Goal: Communication & Community: Answer question/provide support

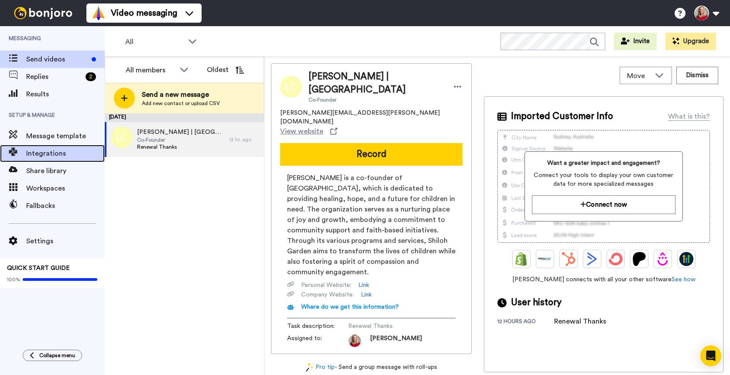
click at [45, 156] on span "Integrations" at bounding box center [65, 153] width 79 height 10
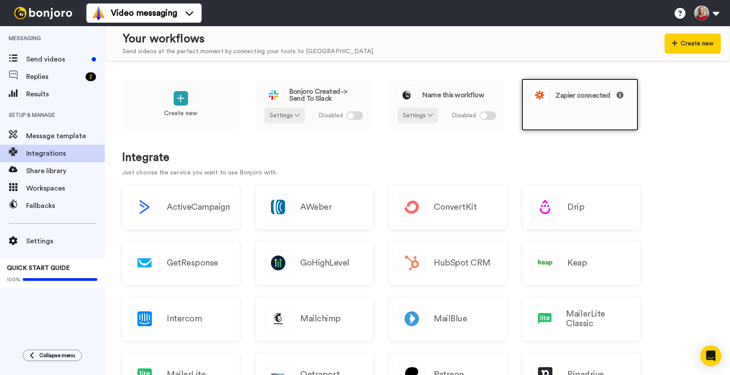
click at [601, 104] on div "Zapier connected" at bounding box center [580, 105] width 117 height 52
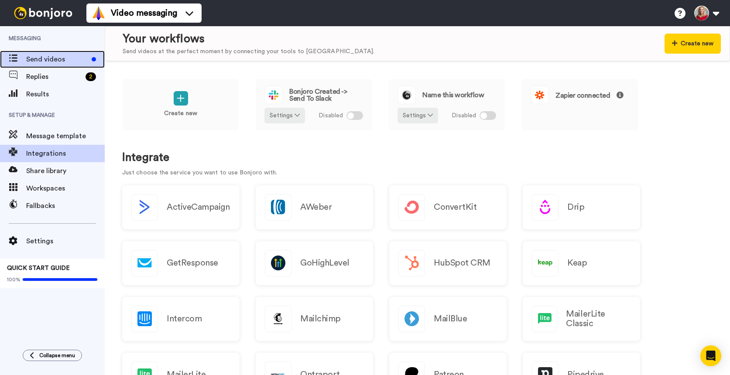
click at [40, 58] on span "Send videos" at bounding box center [57, 59] width 62 height 10
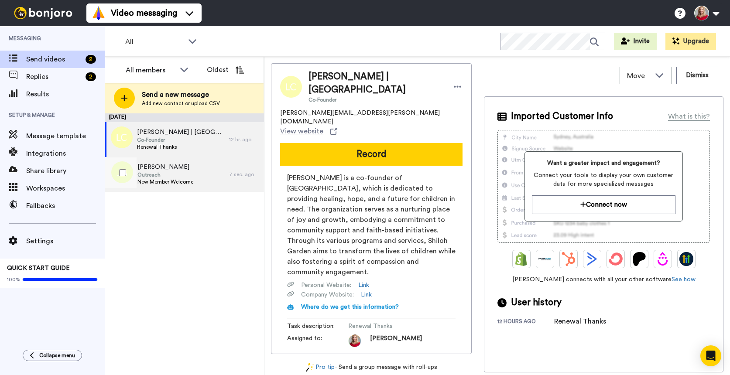
click at [170, 172] on span "Outreach" at bounding box center [165, 175] width 56 height 7
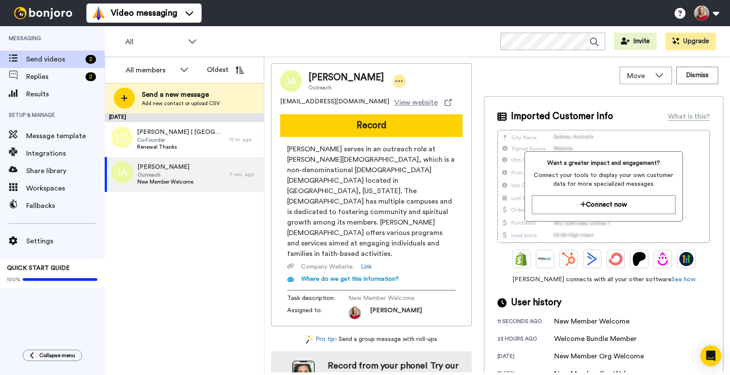
click at [395, 79] on icon at bounding box center [399, 81] width 8 height 9
click at [399, 134] on li "Dismiss" at bounding box center [406, 133] width 63 height 12
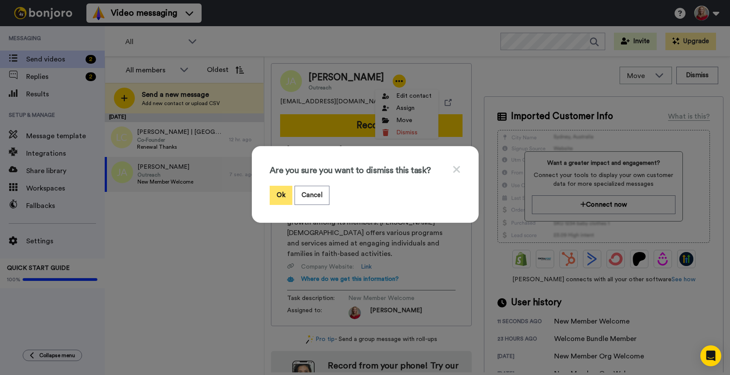
click at [272, 192] on button "Ok" at bounding box center [281, 195] width 23 height 19
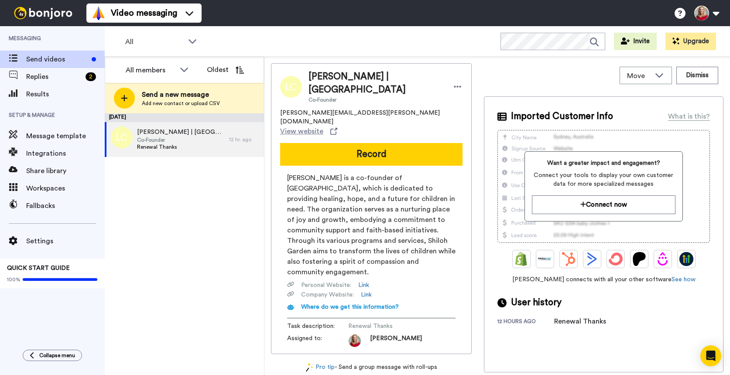
click at [193, 239] on div "August 12 Leidy Cooksey | Shiloh Garden Co-Founder Renewal Thanks 12 hr. ago" at bounding box center [184, 244] width 159 height 262
click at [45, 75] on span "Replies" at bounding box center [54, 77] width 56 height 10
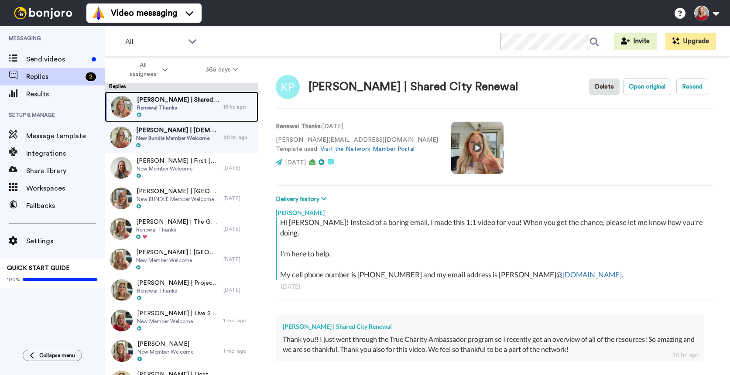
click at [160, 103] on span "Kristin Parker | Shared City Renewal" at bounding box center [178, 100] width 82 height 9
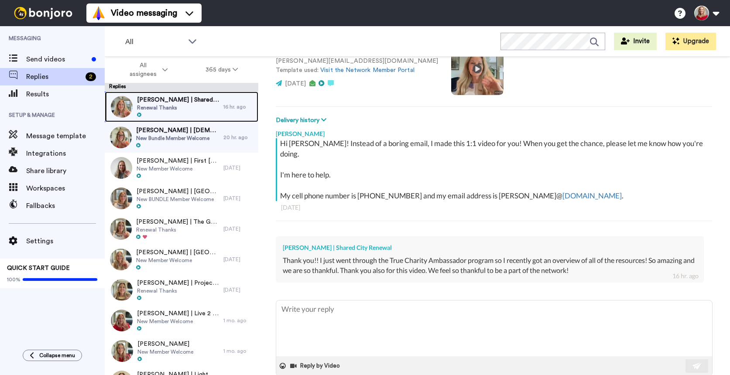
scroll to position [81, 0]
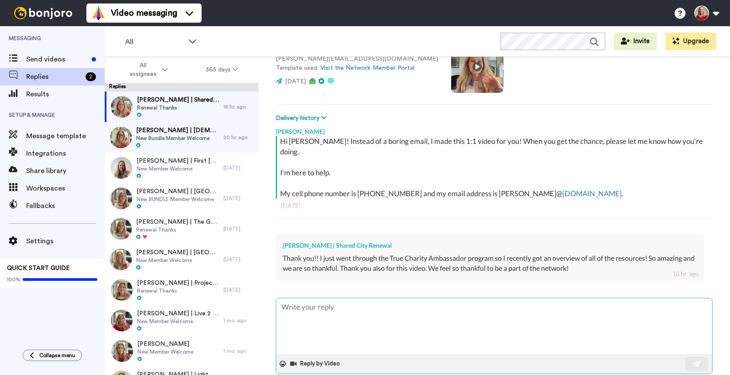
click at [387, 306] on textarea at bounding box center [494, 327] width 436 height 56
type textarea "x"
type textarea "Y"
type textarea "x"
type textarea "Ye"
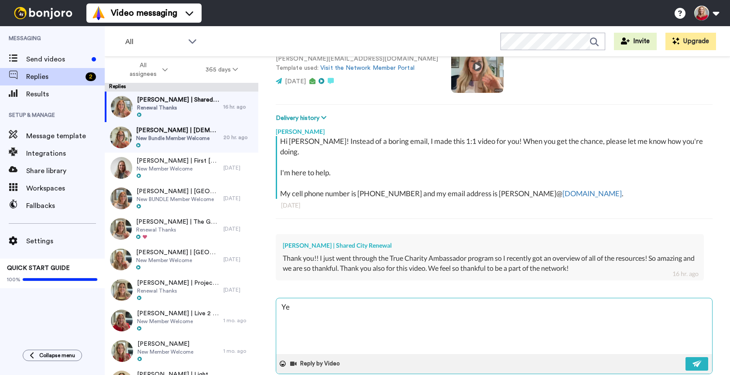
type textarea "x"
type textarea "Yes"
type textarea "x"
type textarea "Yes,"
type textarea "x"
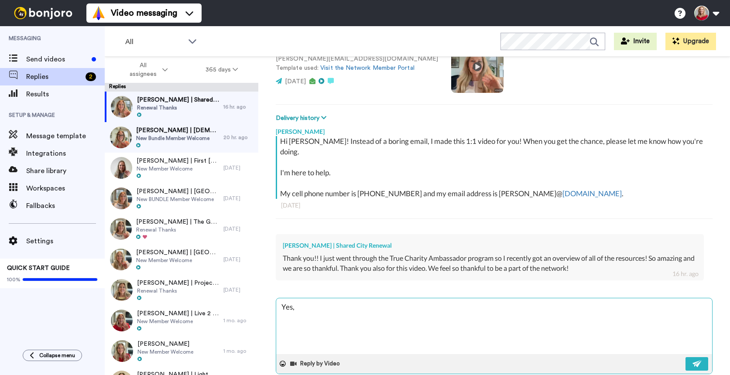
type textarea "Yes,"
type textarea "x"
type textarea "Yes, K"
type textarea "x"
type textarea "Yes, Kr"
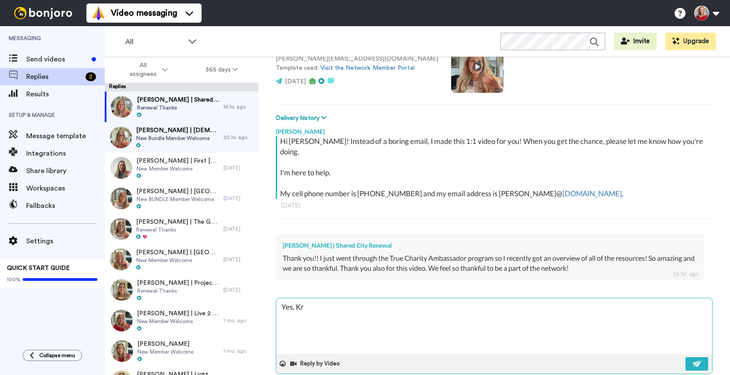
type textarea "x"
type textarea "Yes, Kri"
type textarea "x"
type textarea "Yes, Kris"
type textarea "x"
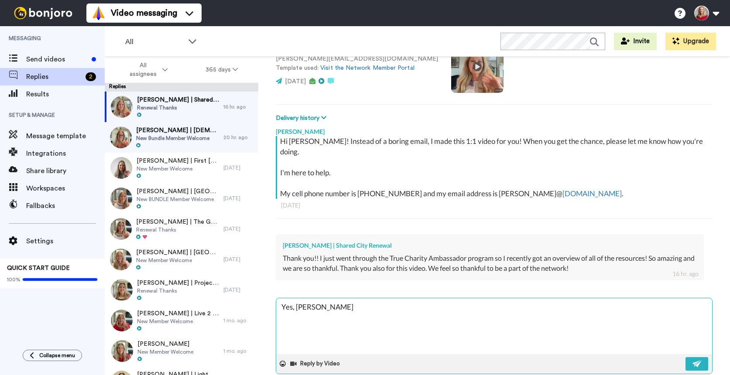
type textarea "Yes, Krist"
type textarea "x"
type textarea "Yes, Kristi"
type textarea "x"
type textarea "Yes, Kristin"
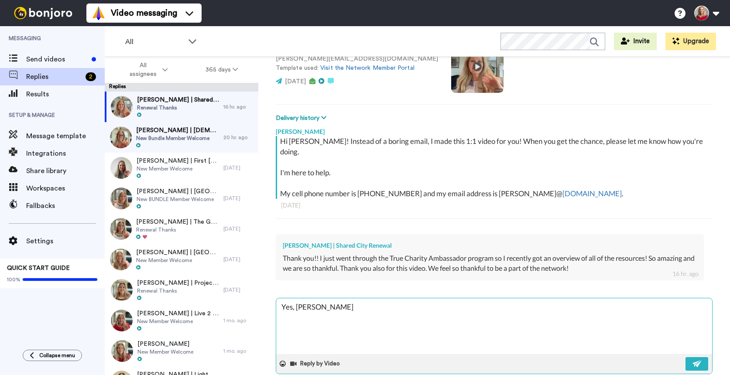
type textarea "x"
type textarea "Yes, Kristin,"
type textarea "x"
type textarea "Yes, Kristin,"
type textarea "x"
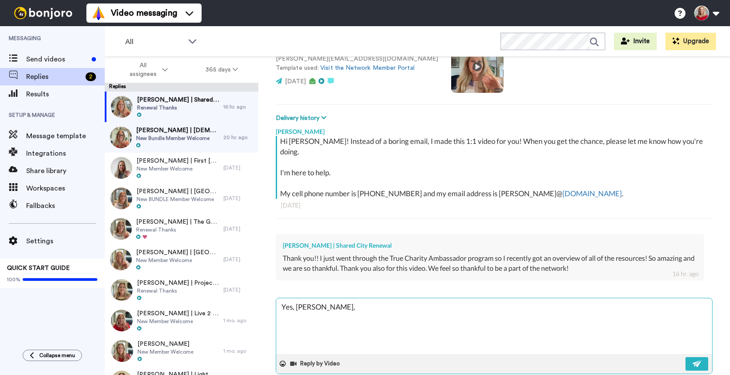
type textarea "Yes, Kristin, y"
type textarea "x"
type textarea "Yes, Kristin, yo"
type textarea "x"
type textarea "Yes, Kristin, you"
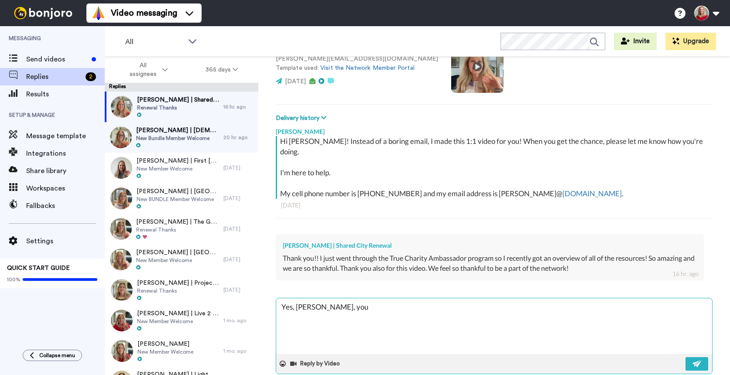
type textarea "x"
type textarea "Yes, Kristin, you"
type textarea "x"
type textarea "Yes, Kristin, you a"
type textarea "x"
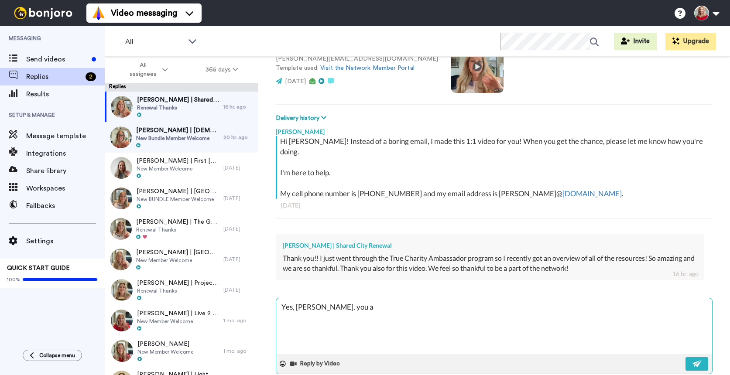
type textarea "Yes, Kristin, you ar"
type textarea "x"
type textarea "Yes, Kristin, you are"
type textarea "x"
type textarea "Yes, Kristin, you are a"
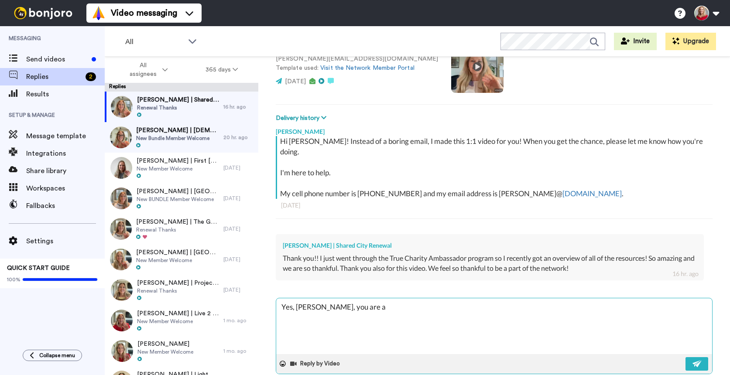
type textarea "x"
type textarea "Yes, Kristin, you are a"
type textarea "x"
type textarea "Yes, Kristin, you are a"
type textarea "x"
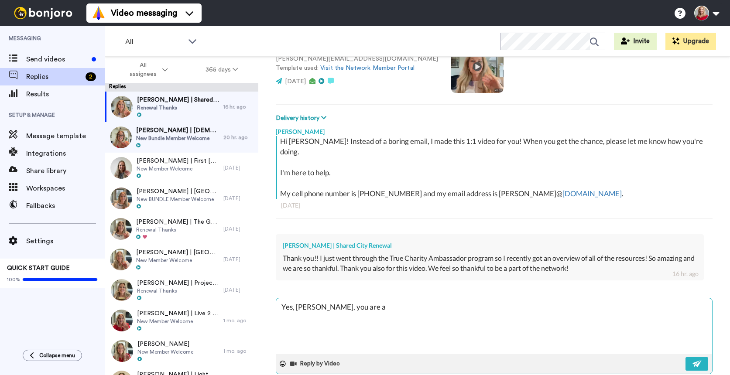
type textarea "Yes, Kristin, you are"
type textarea "x"
type textarea "Yes, Kristin, you are"
type textarea "x"
type textarea "Yes, Kristin, you are a"
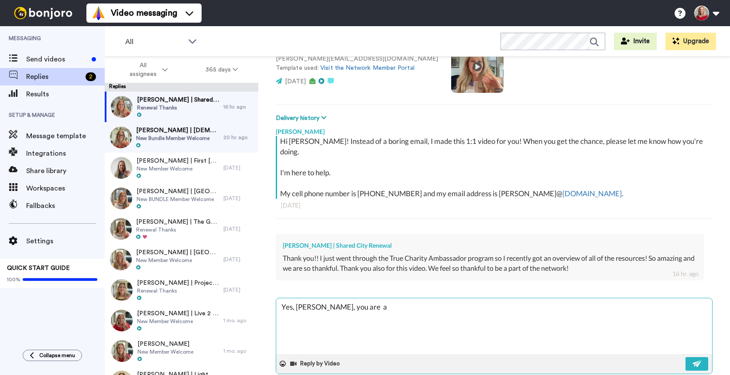
type textarea "x"
type textarea "Yes, Kristin, you are"
type textarea "x"
type textarea "Yes, Kristin, you are"
type textarea "x"
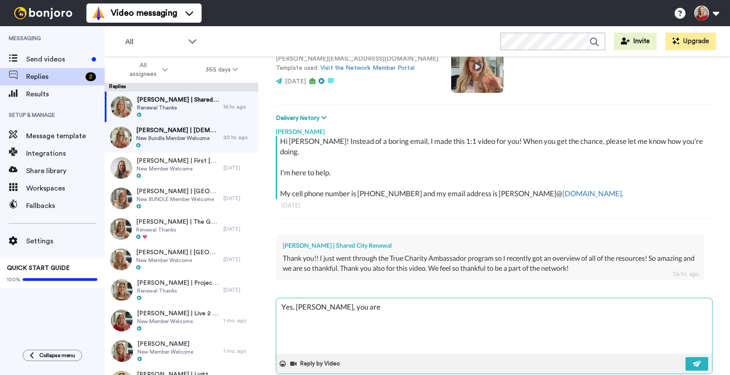
type textarea "Yes, Kristin, you are a"
type textarea "x"
type textarea "Yes, Kristin, you are a"
type textarea "x"
type textarea "Yes, Kristin, you are a T"
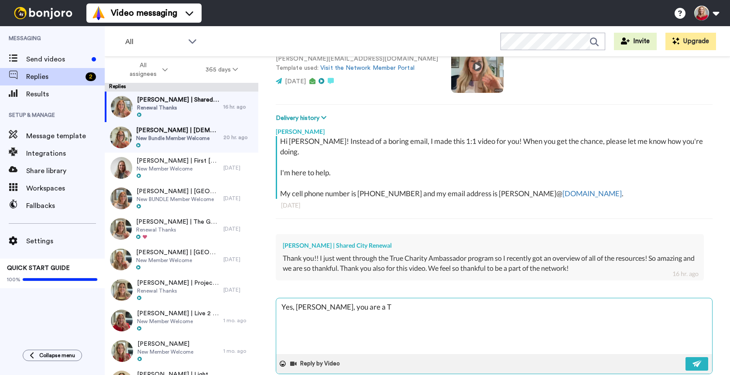
type textarea "x"
type textarea "Yes, Kristin, you are a TC"
type textarea "x"
type textarea "Yes, Kristin, you are a TC A"
type textarea "x"
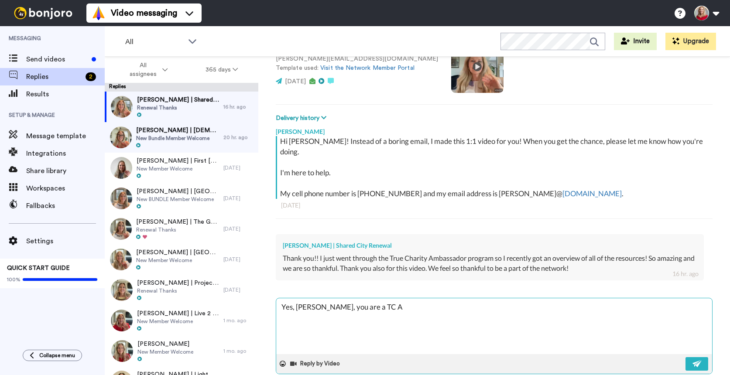
type textarea "Yes, Kristin, you are a TC Am"
type textarea "x"
type textarea "Yes, Kristin, you are a TC Amb"
type textarea "x"
type textarea "Yes, Kristin, you are a TC Amba"
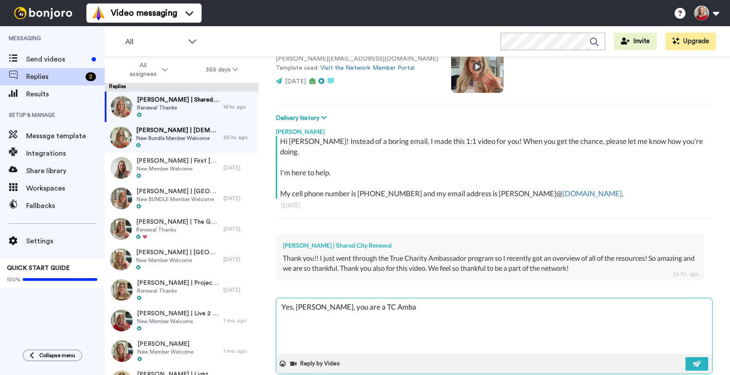
type textarea "x"
type textarea "Yes, Kristin, you are a TC Ambas"
type textarea "x"
type textarea "Yes, Kristin, you are a TC Ambass"
type textarea "x"
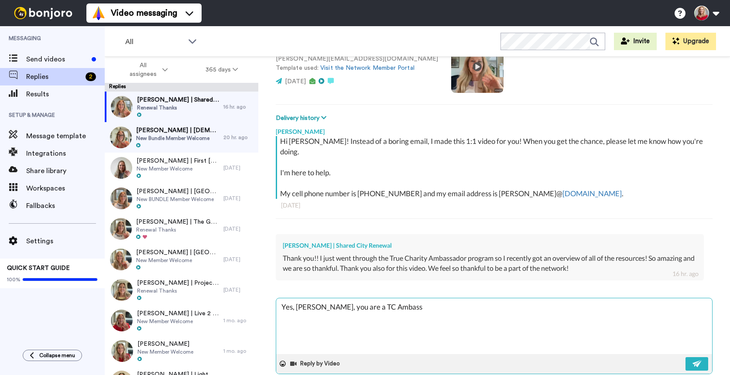
type textarea "Yes, Kristin, you are a TC Ambassa"
type textarea "x"
type textarea "Yes, Kristin, you are a TC Ambassado"
type textarea "x"
type textarea "Yes, Kristin, you are a TC Ambassador"
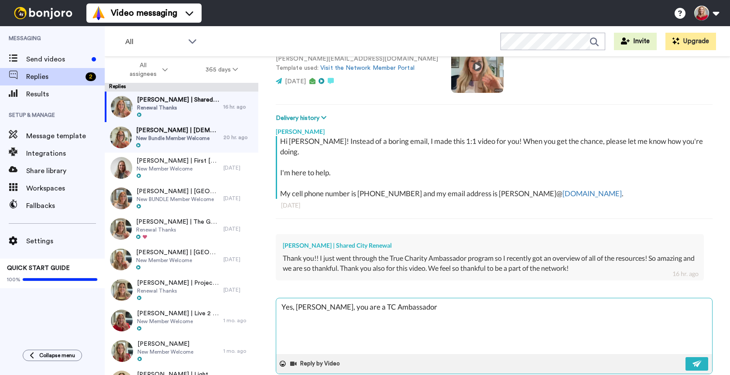
type textarea "x"
type textarea "Yes, Kristin, you are a TC Ambassador!"
type textarea "x"
type textarea "Yes, Kristin, you are a TC Ambassador!"
type textarea "x"
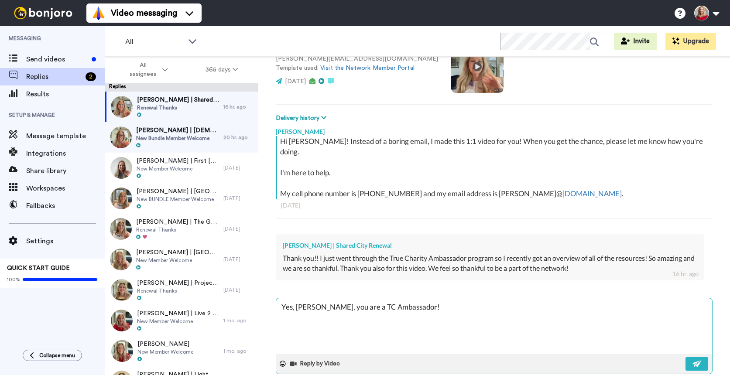
type textarea "Yes, Kristin, you are a TC Ambassador! I"
type textarea "x"
type textarea "Yes, Kristin, you are a TC Ambassador! I"
type textarea "x"
type textarea "Yes, Kristin, you are a TC Ambassador! I w"
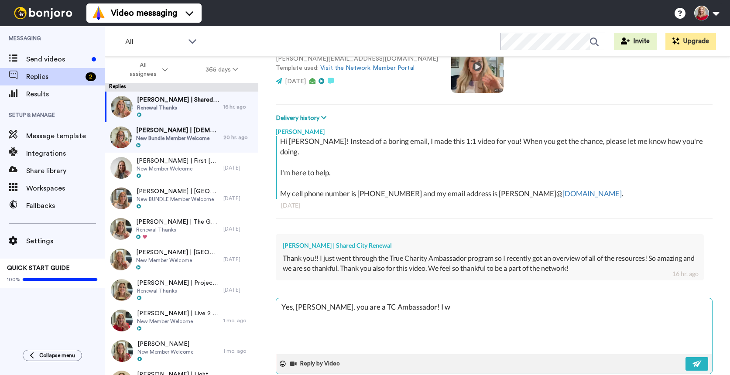
type textarea "x"
type textarea "Yes, Kristin, you are a TC Ambassador! I wa"
type textarea "x"
type textarea "Yes, Kristin, you are a TC Ambassador! I wan"
type textarea "x"
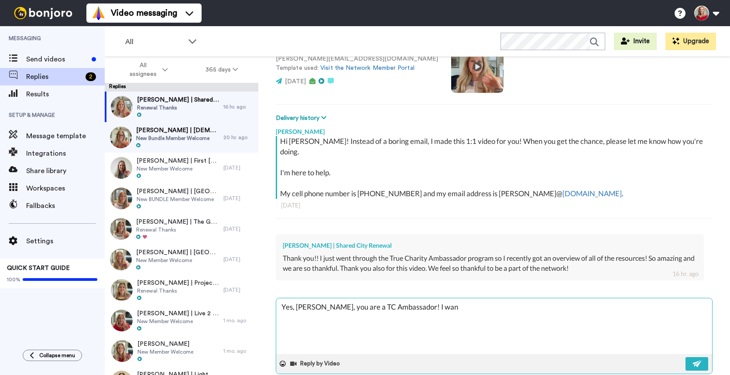
type textarea "Yes, Kristin, you are a TC Ambassador! I wa"
type textarea "x"
type textarea "Yes, Kristin, you are a TC Ambassador! I was"
type textarea "x"
type textarea "Yes, Kristin, you are a TC Ambassador! I wasn"
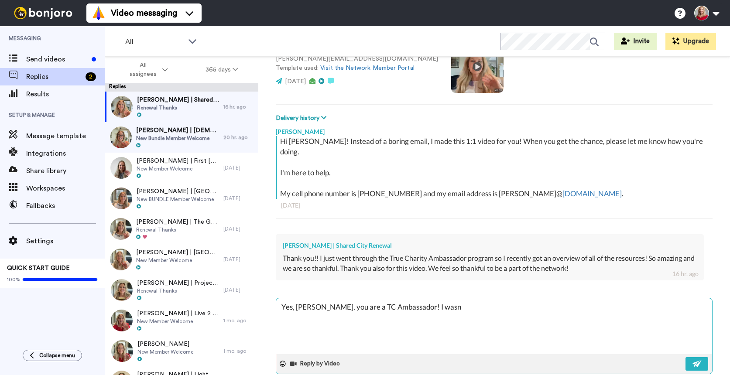
type textarea "x"
type textarea "Yes, Kristin, you are a TC Ambassador! I wasn'"
type textarea "x"
type textarea "Yes, Kristin, you are a TC Ambassador! I wasn't"
type textarea "x"
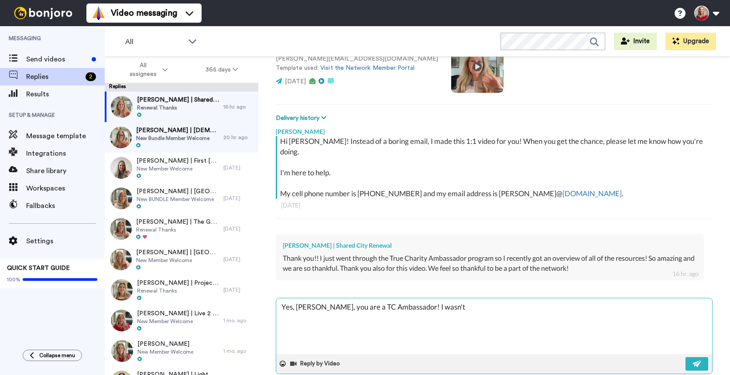
type textarea "Yes, Kristin, you are a TC Ambassador! I wasn't"
type textarea "x"
type textarea "Yes, Kristin, you are a TC Ambassador! I wasn't t"
type textarea "x"
type textarea "Yes, Kristin, you are a TC Ambassador! I wasn't th"
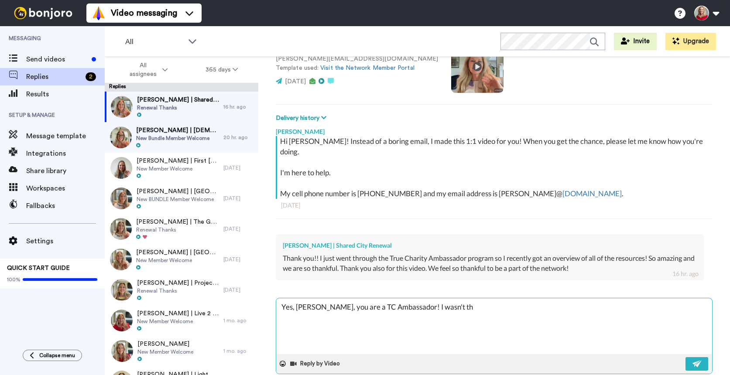
type textarea "x"
type textarea "Yes, Kristin, you are a TC Ambassador! I wasn't thi"
type textarea "x"
type textarea "Yes, Kristin, you are a TC Ambassador! I wasn't thin"
type textarea "x"
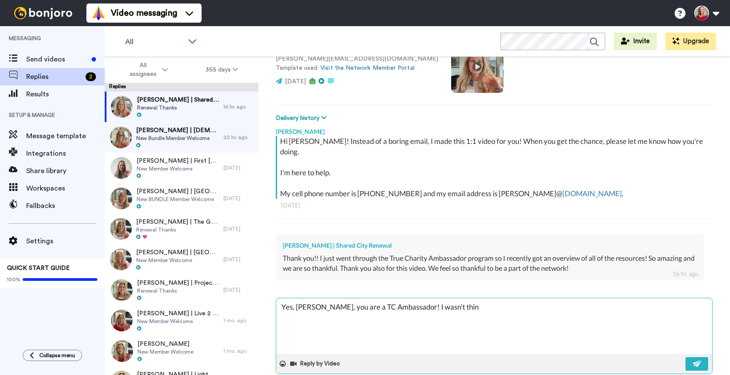
type textarea "Yes, Kristin, you are a TC Ambassador! I wasn't think"
type textarea "x"
type textarea "Yes, Kristin, you are a TC Ambassador! I wasn't thinki"
type textarea "x"
type textarea "Yes, Kristin, you are a TC Ambassador! I wasn't thinkin"
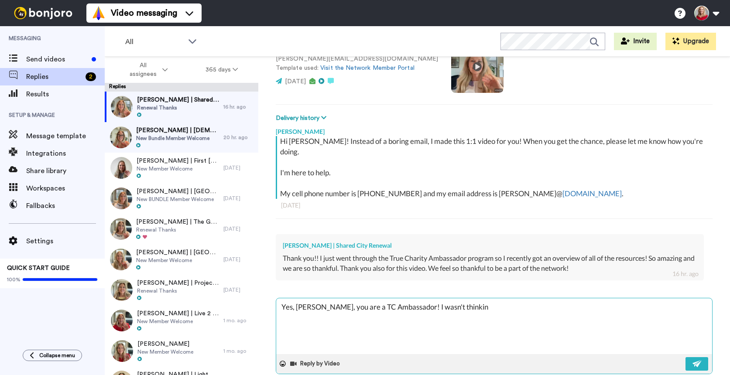
type textarea "x"
type textarea "Yes, Kristin, you are a TC Ambassador! I wasn't thinking"
type textarea "x"
type textarea "Yes, Kristin, you are a TC Ambassador! I wasn't thinking"
type textarea "x"
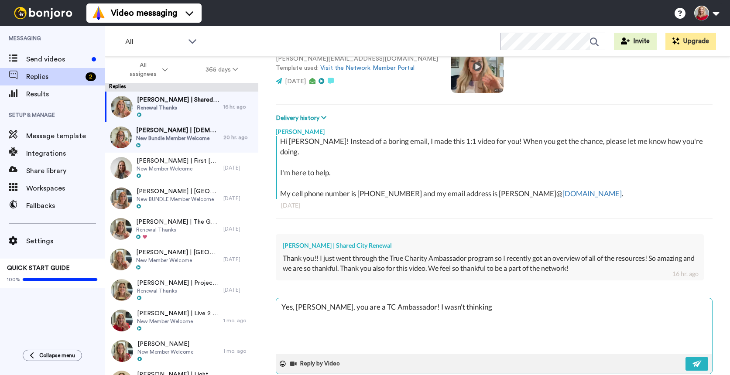
type textarea "Yes, Kristin, you are a TC Ambassador! I wasn't thinking o"
type textarea "x"
type textarea "Yes, Kristin, you are a TC Ambassador! I wasn't thinking of"
type textarea "x"
type textarea "Yes, Kristin, you are a TC Ambassador! I wasn't thinking of t"
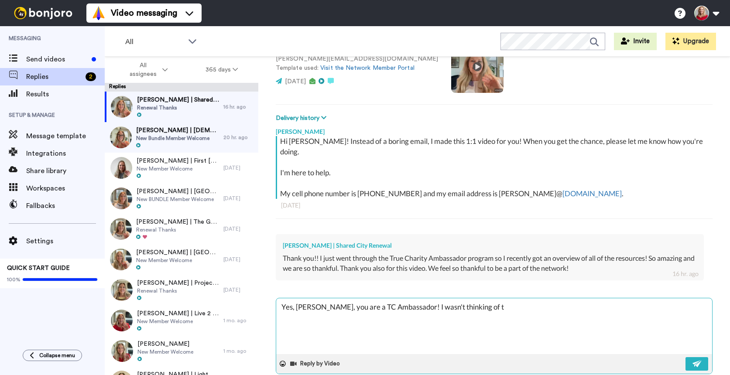
type textarea "x"
type textarea "Yes, Kristin, you are a TC Ambassador! I wasn't thinking of th"
type textarea "x"
type textarea "Yes, Kristin, you are a TC Ambassador! I wasn't thinking of tha"
type textarea "x"
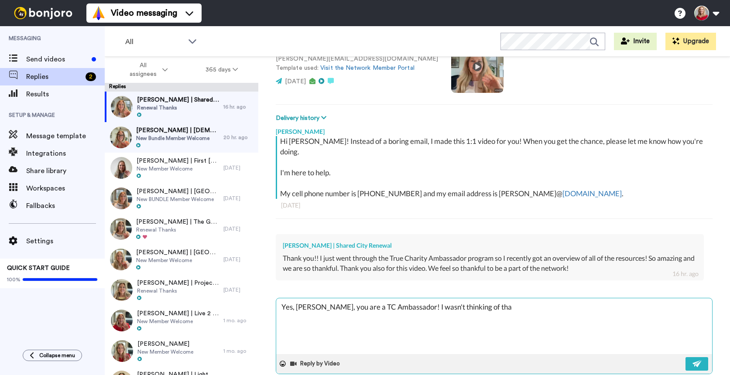
type textarea "Yes, Kristin, you are a TC Ambassador! I wasn't thinking of that"
type textarea "x"
type textarea "Yes, Kristin, you are a TC Ambassador! I wasn't thinking of that"
type textarea "x"
type textarea "Yes, Kristin, you are a TC Ambassador! I wasn't thinking of that w"
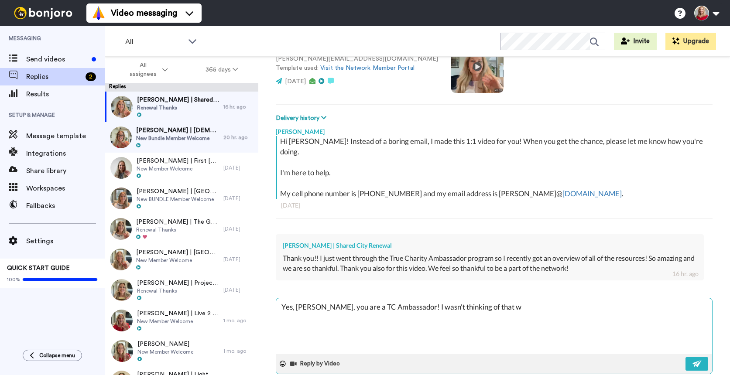
type textarea "x"
type textarea "Yes, Kristin, you are a TC Ambassador! I wasn't thinking of that wh"
type textarea "x"
type textarea "Yes, Kristin, you are a TC Ambassador! I wasn't thinking of that whe"
type textarea "x"
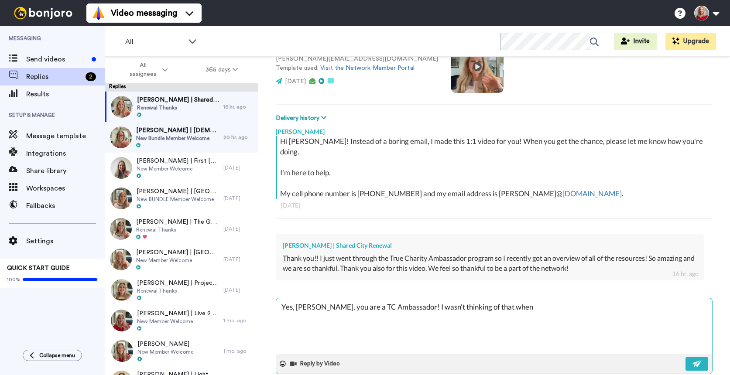
type textarea "Yes, Kristin, you are a TC Ambassador! I wasn't thinking of that when"
type textarea "x"
type textarea "Yes, Kristin, you are a TC Ambassador! I wasn't thinking of that when I"
type textarea "x"
type textarea "Yes, Kristin, you are a TC Ambassador! I wasn't thinking of that when I"
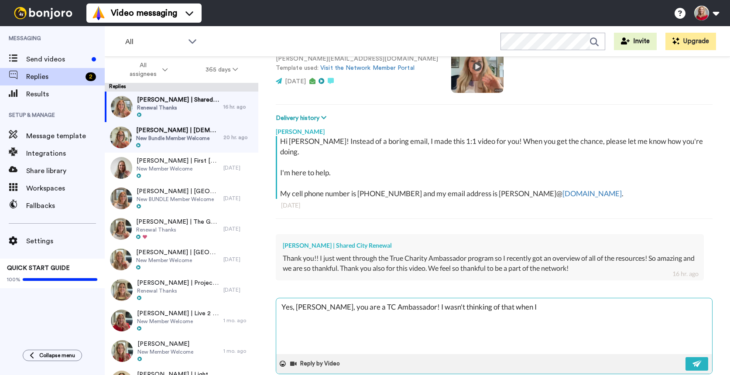
type textarea "x"
type textarea "Yes, Kristin, you are a TC Ambassador! I wasn't thinking of that when I m"
type textarea "x"
type textarea "Yes, Kristin, you are a TC Ambassador! I wasn't thinking of that when I ma"
type textarea "x"
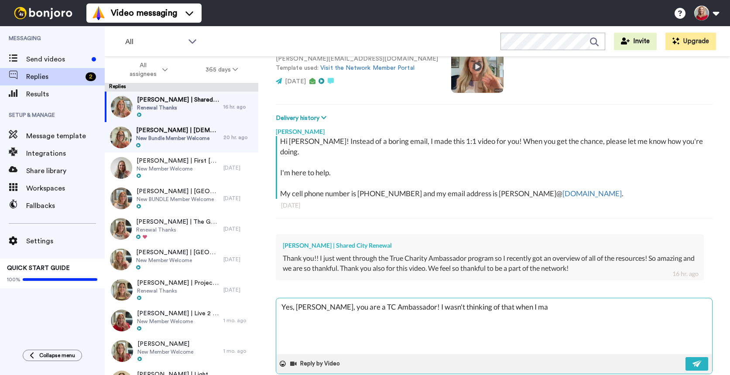
type textarea "Yes, Kristin, you are a TC Ambassador! I wasn't thinking of that when I mad"
type textarea "x"
type textarea "Yes, Kristin, you are a TC Ambassador! I wasn't thinking of that when I made"
type textarea "x"
type textarea "Yes, Kristin, you are a TC Ambassador! I wasn't thinking of that when I made"
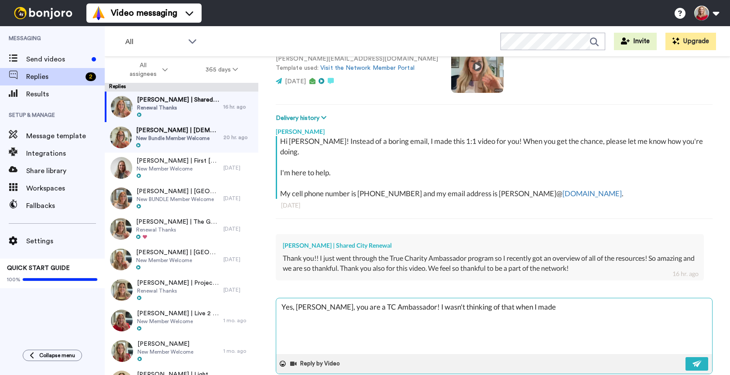
type textarea "x"
type textarea "Yes, Kristin, you are a TC Ambassador! I wasn't thinking of that when I made t"
type textarea "x"
type textarea "Yes, Kristin, you are a TC Ambassador! I wasn't thinking of that when I made th"
type textarea "x"
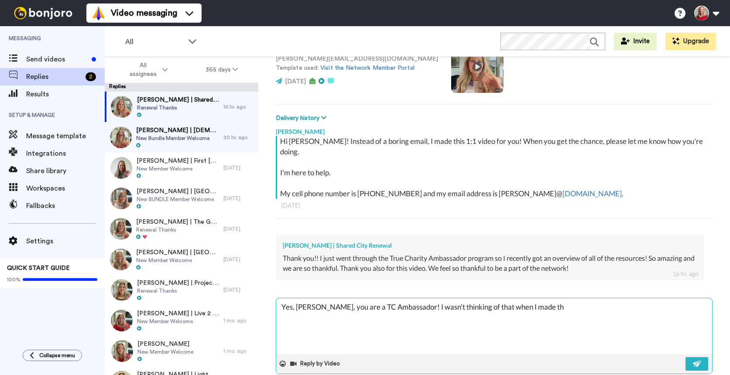
type textarea "Yes, Kristin, you are a TC Ambassador! I wasn't thinking of that when I made the"
type textarea "x"
type textarea "Yes, Kristin, you are a TC Ambassador! I wasn't thinking of that when I made the"
type textarea "x"
type textarea "Yes, Kristin, you are a TC Ambassador! I wasn't thinking of that when I made th…"
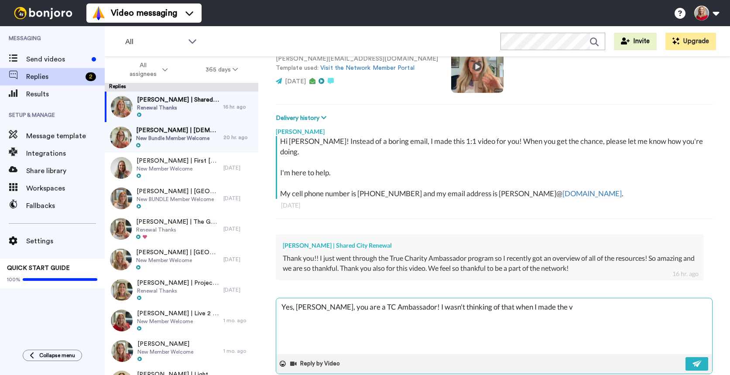
type textarea "x"
type textarea "Yes, Kristin, you are a TC Ambassador! I wasn't thinking of that when I made th…"
type textarea "x"
type textarea "Yes, Kristin, you are a TC Ambassador! I wasn't thinking of that when I made th…"
type textarea "x"
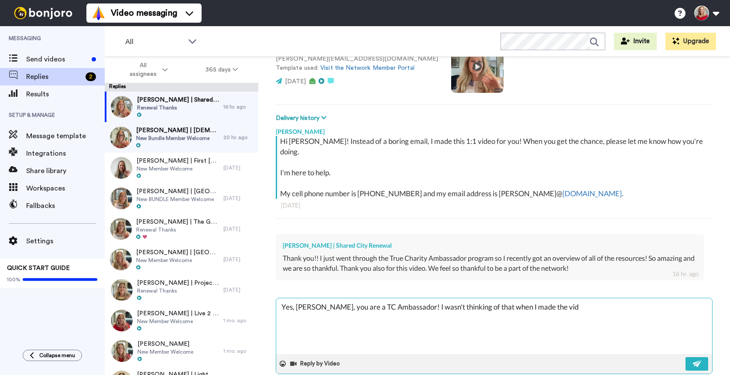
type textarea "Yes, Kristin, you are a TC Ambassador! I wasn't thinking of that when I made th…"
type textarea "x"
type textarea "Yes, Kristin, you are a TC Ambassador! I wasn't thinking of that when I made th…"
type textarea "x"
type textarea "Yes, Kristin, you are a TC Ambassador! I wasn't thinking of that when I made th…"
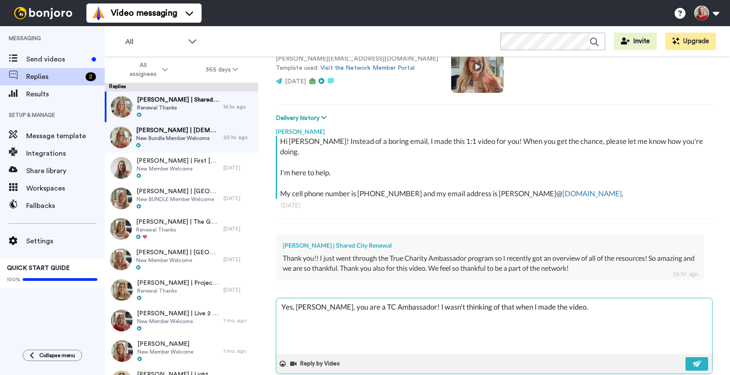
type textarea "x"
type textarea "Yes, Kristin, you are a TC Ambassador! I wasn't thinking of that when I made th…"
type textarea "x"
type textarea "Yes, Kristin, you are a TC Ambassador! I wasn't thinking of that when I made th…"
type textarea "x"
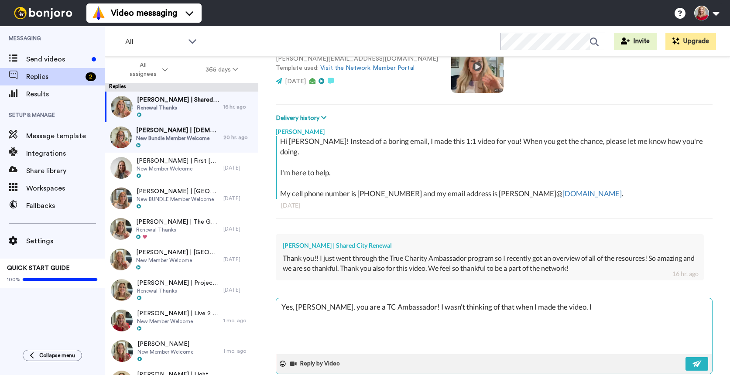
type textarea "Yes, Kristin, you are a TC Ambassador! I wasn't thinking of that when I made th…"
type textarea "x"
type textarea "Yes, Kristin, you are a TC Ambassador! I wasn't thinking of that when I made th…"
type textarea "x"
type textarea "Yes, Kristin, you are a TC Ambassador! I wasn't thinking of that when I made th…"
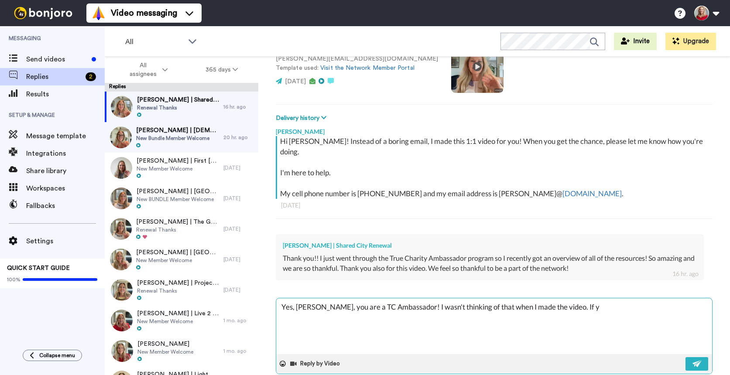
type textarea "x"
type textarea "Yes, Kristin, you are a TC Ambassador! I wasn't thinking of that when I made th…"
type textarea "x"
type textarea "Yes, Kristin, you are a TC Ambassador! I wasn't thinking of that when I made th…"
type textarea "x"
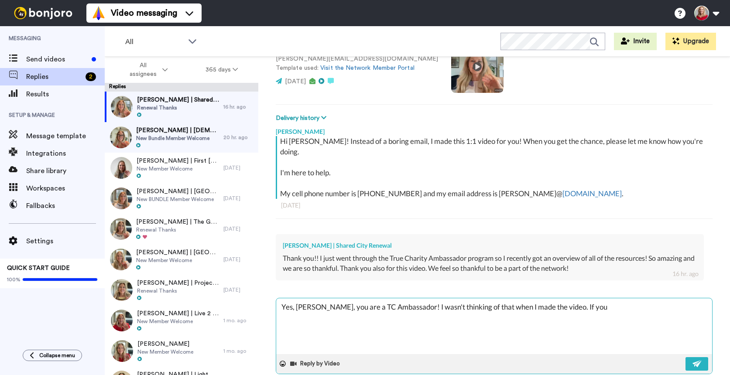
type textarea "Yes, Kristin, you are a TC Ambassador! I wasn't thinking of that when I made th…"
drag, startPoint x: 331, startPoint y: 296, endPoint x: 321, endPoint y: 299, distance: 10.5
click at [321, 299] on textarea "Yes, Kristin, you are a TC Ambassador! I wasn't thinking of that when I made th…" at bounding box center [494, 327] width 436 height 56
click at [378, 299] on textarea "Yes, Kristin, I'm so glad you are a TC Ambassador! I wasn't thinking of that wh…" at bounding box center [494, 327] width 436 height 56
click at [524, 311] on textarea "Yes, Kristin, I'm so glad you are now a TC Ambassador! I wasn't thinking of tha…" at bounding box center [494, 327] width 436 height 56
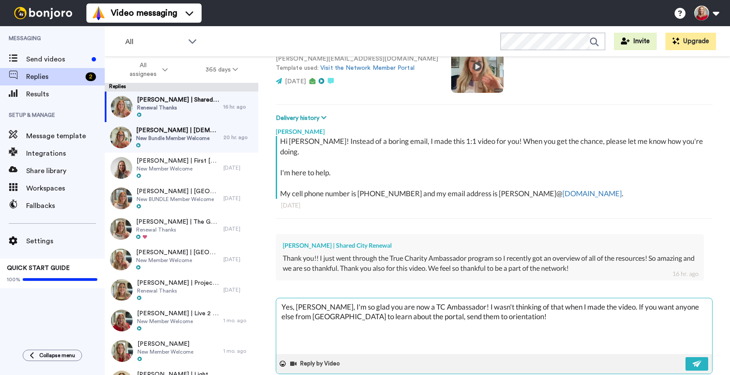
click at [497, 309] on textarea "Yes, Kristin, I'm so glad you are now a TC Ambassador! I wasn't thinking of tha…" at bounding box center [494, 327] width 436 height 56
click at [401, 308] on textarea "Yes, Kristin, I'm so glad you are now a TC Ambassador! I wasn't thinking of tha…" at bounding box center [494, 327] width 436 height 56
click at [693, 361] on img at bounding box center [698, 364] width 10 height 7
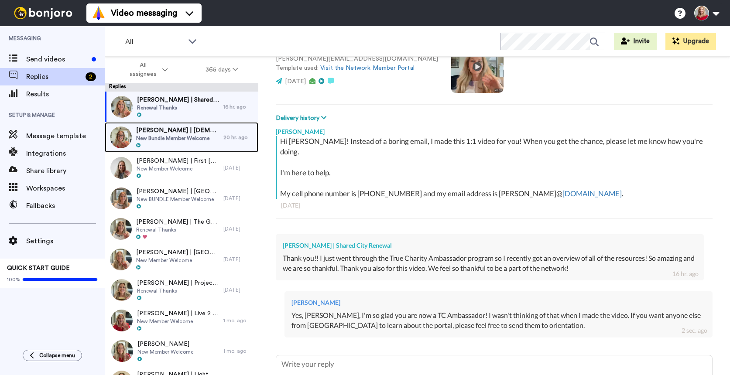
click at [177, 137] on span "New Bundle Member Welcome" at bounding box center [177, 138] width 83 height 7
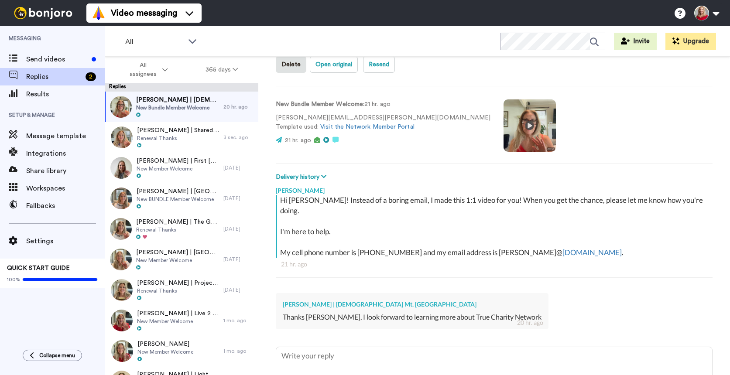
scroll to position [76, 0]
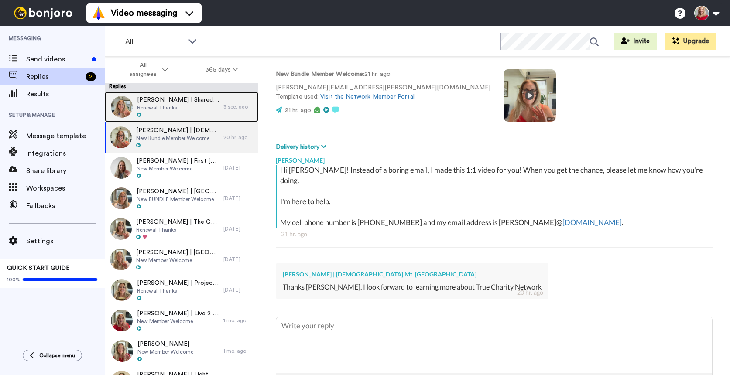
click at [158, 106] on span "Renewal Thanks" at bounding box center [178, 107] width 82 height 7
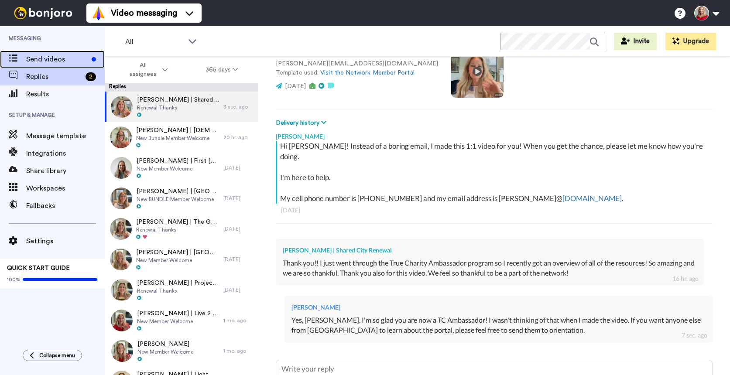
click at [49, 56] on span "Send videos" at bounding box center [57, 59] width 62 height 10
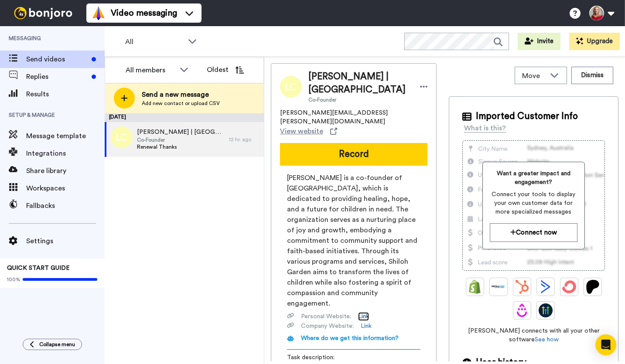
click at [362, 312] on link "Link" at bounding box center [363, 316] width 11 height 9
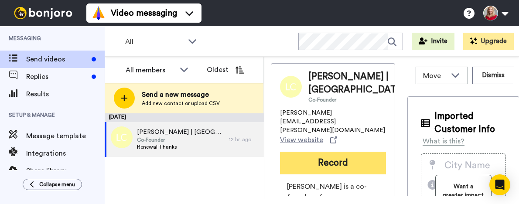
click at [327, 173] on button "Record" at bounding box center [333, 163] width 106 height 23
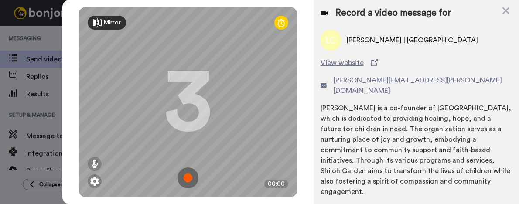
click at [188, 173] on img at bounding box center [188, 178] width 21 height 21
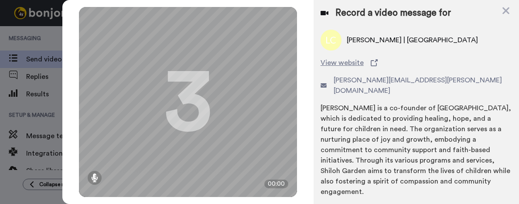
click at [188, 173] on div "Mirror Redo 3 00:00" at bounding box center [188, 102] width 218 height 190
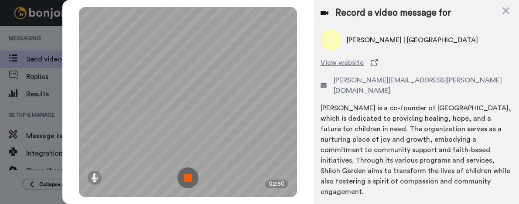
click at [191, 174] on img at bounding box center [188, 178] width 21 height 21
click at [191, 174] on div at bounding box center [188, 102] width 218 height 190
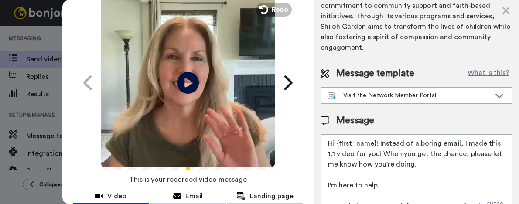
scroll to position [99, 0]
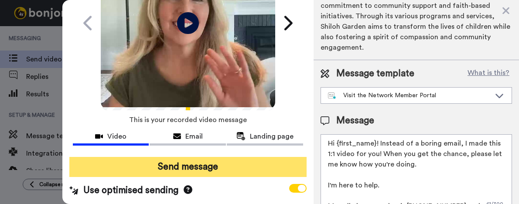
click at [178, 164] on button "Send message" at bounding box center [187, 167] width 237 height 20
